Goal: Transaction & Acquisition: Purchase product/service

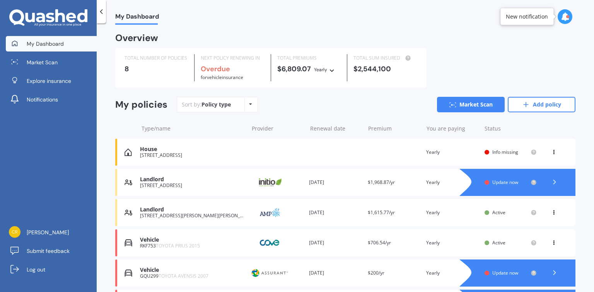
click at [219, 214] on div "[STREET_ADDRESS][PERSON_NAME][PERSON_NAME]" at bounding box center [192, 215] width 104 height 5
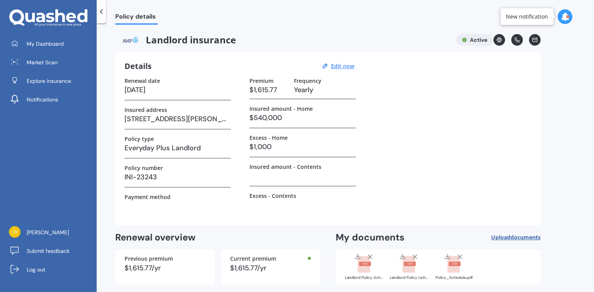
click at [99, 14] on icon at bounding box center [102, 12] width 8 height 8
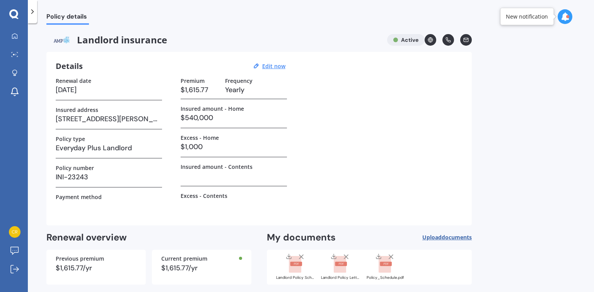
click at [33, 11] on polyline at bounding box center [33, 12] width 2 height 4
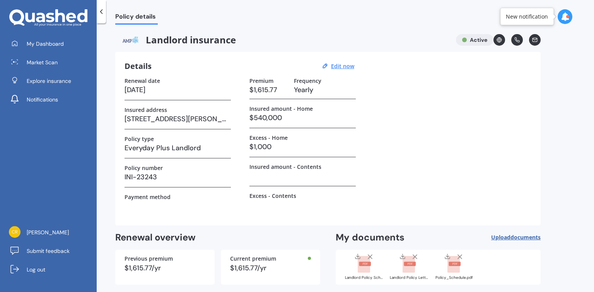
click at [15, 11] on icon at bounding box center [16, 16] width 15 height 15
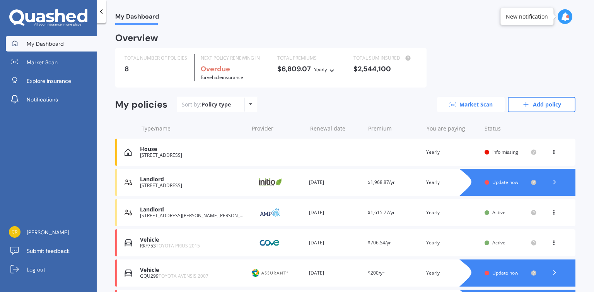
click at [464, 102] on link "Market Scan" at bounding box center [471, 104] width 68 height 15
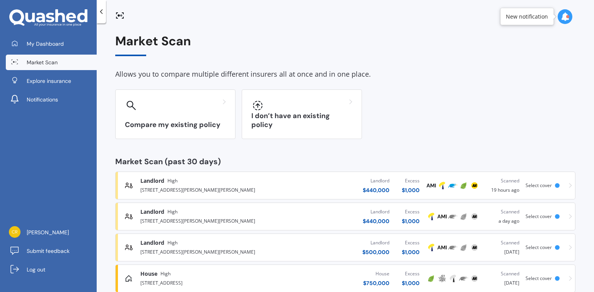
click at [185, 190] on div "[STREET_ADDRESS][PERSON_NAME][PERSON_NAME]" at bounding box center [207, 189] width 135 height 9
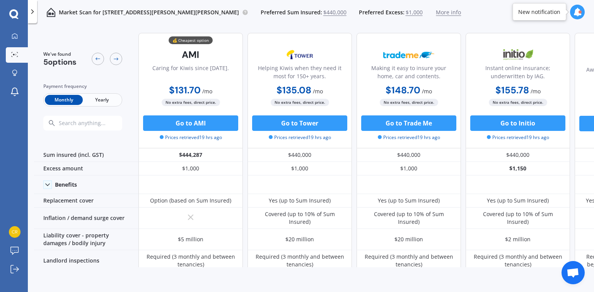
click at [104, 99] on span "Yearly" at bounding box center [102, 100] width 38 height 10
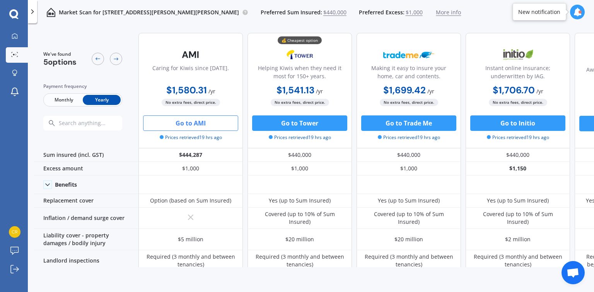
click at [192, 125] on button "Go to AMI" at bounding box center [190, 122] width 95 height 15
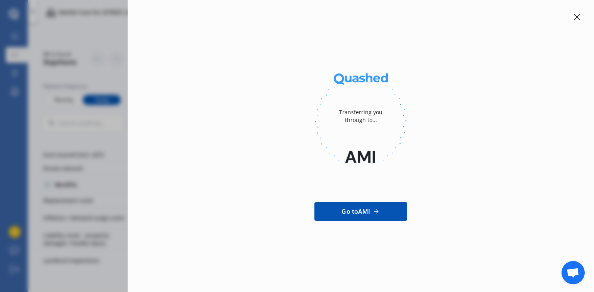
click at [368, 209] on span "Go to AMI" at bounding box center [356, 211] width 29 height 9
click at [577, 13] on div at bounding box center [577, 16] width 9 height 9
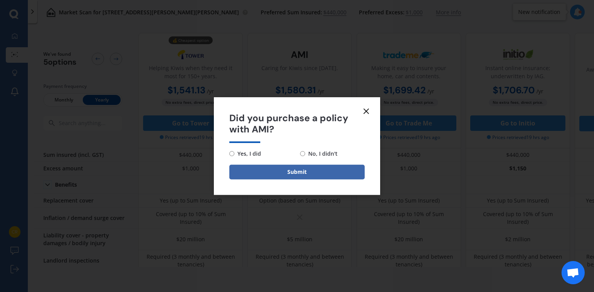
click at [244, 150] on span "Yes, I did" at bounding box center [248, 153] width 27 height 9
click at [235, 151] on input "Yes, I did" at bounding box center [231, 153] width 5 height 5
radio input "true"
click at [286, 173] on button "Submit" at bounding box center [296, 171] width 135 height 15
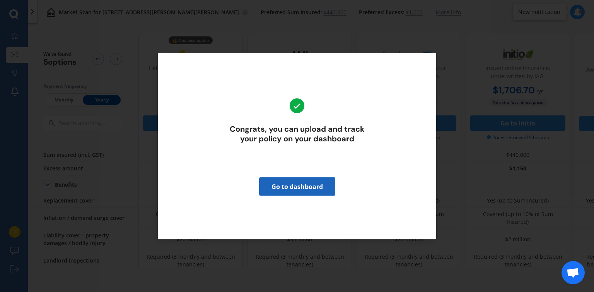
click at [289, 189] on link "Go to dashboard" at bounding box center [297, 186] width 76 height 19
